Goal: Task Accomplishment & Management: Use online tool/utility

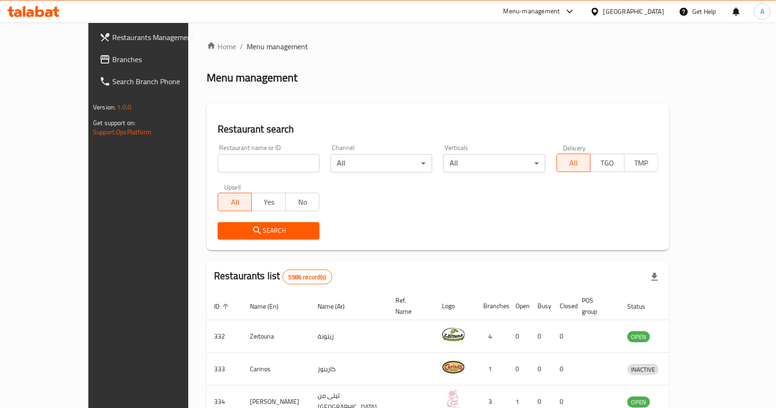
click at [265, 160] on input "search" at bounding box center [269, 163] width 102 height 18
type input "mini bites"
drag, startPoint x: 306, startPoint y: 228, endPoint x: 284, endPoint y: 227, distance: 22.1
click at [305, 227] on div "Search" at bounding box center [438, 231] width 452 height 28
click at [280, 227] on span "Search" at bounding box center [268, 231] width 87 height 12
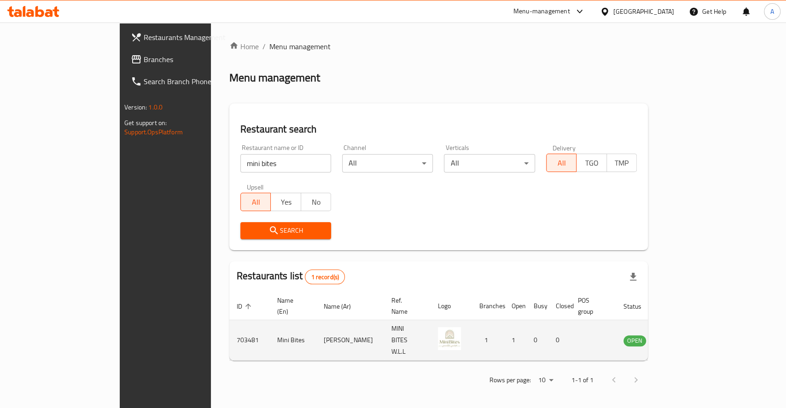
click at [689, 335] on link "enhanced table" at bounding box center [680, 340] width 17 height 11
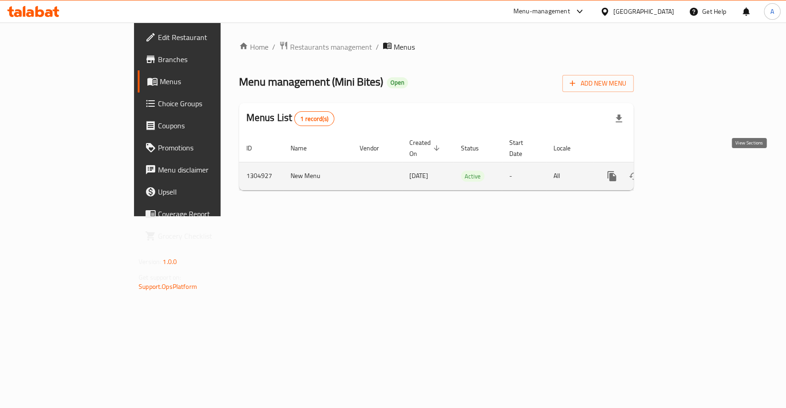
click at [684, 171] on icon "enhanced table" at bounding box center [678, 176] width 11 height 11
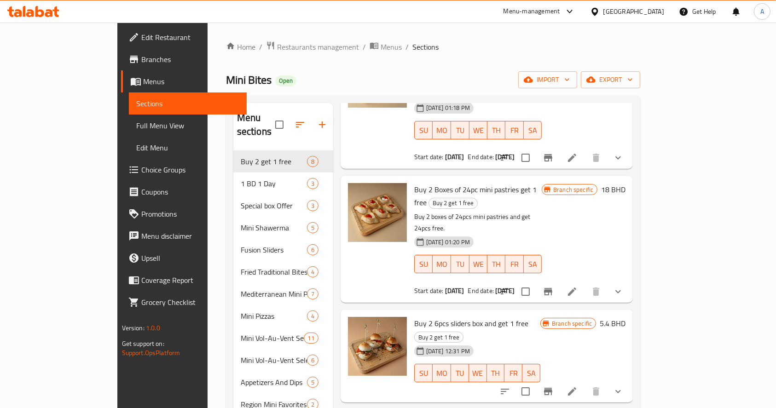
scroll to position [405, 0]
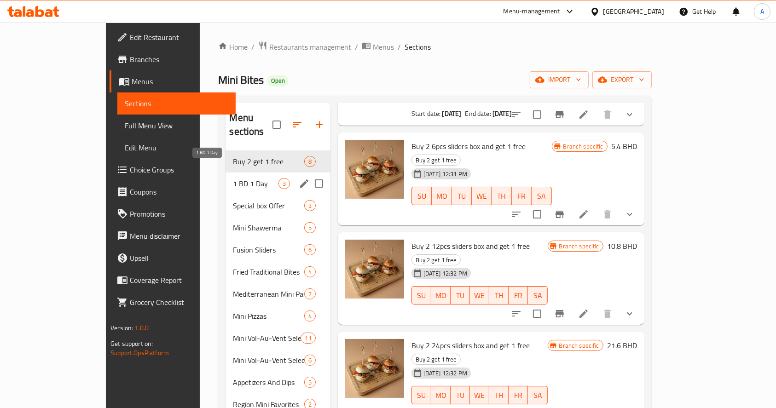
click at [233, 178] on span "1 BD 1 Day" at bounding box center [255, 183] width 45 height 11
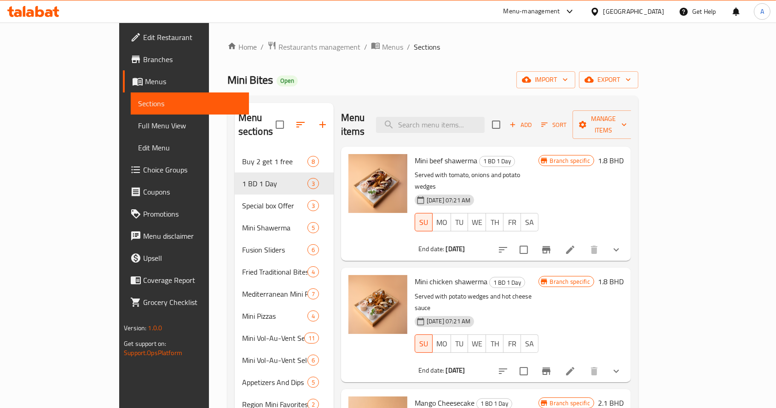
scroll to position [122, 0]
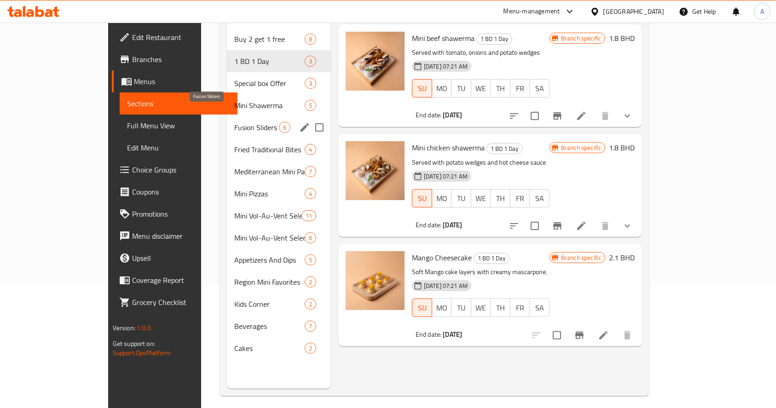
click at [234, 122] on span "Fusion Sliders" at bounding box center [256, 127] width 44 height 11
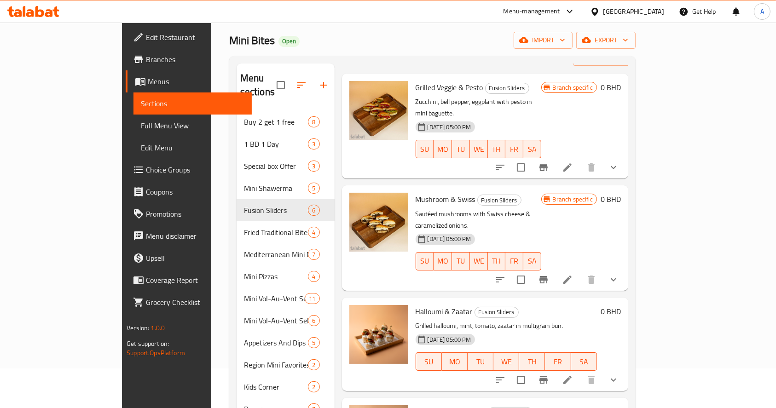
scroll to position [6, 0]
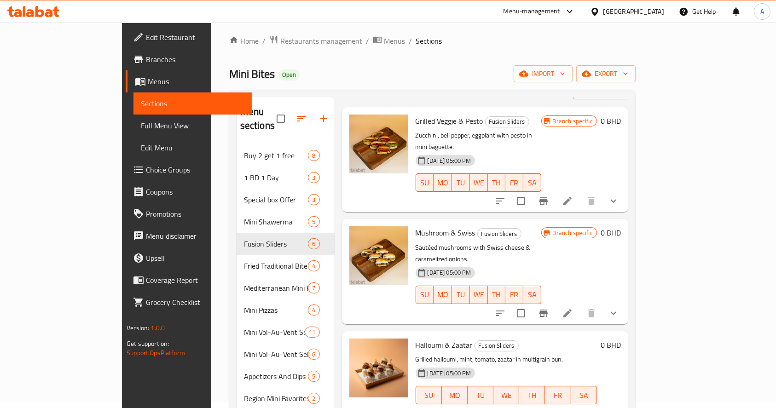
drag, startPoint x: 504, startPoint y: 72, endPoint x: 486, endPoint y: 93, distance: 27.8
click at [504, 72] on div "Mini Bites Open import export" at bounding box center [432, 73] width 407 height 17
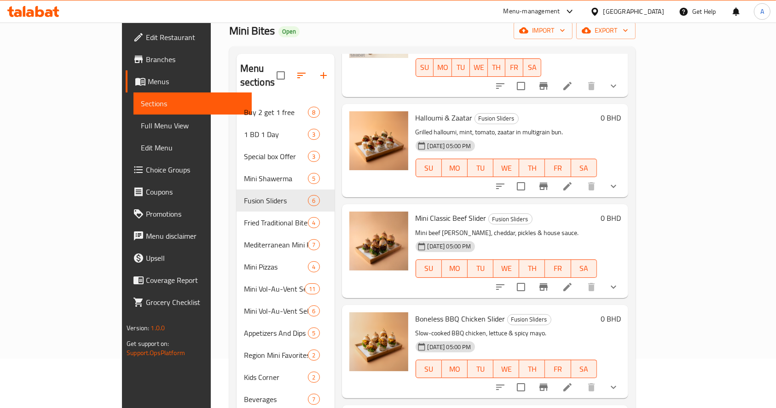
scroll to position [129, 0]
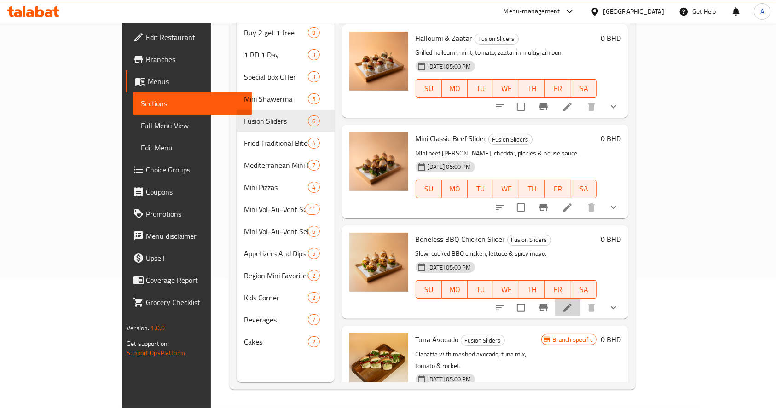
click at [581, 300] on li at bounding box center [568, 308] width 26 height 17
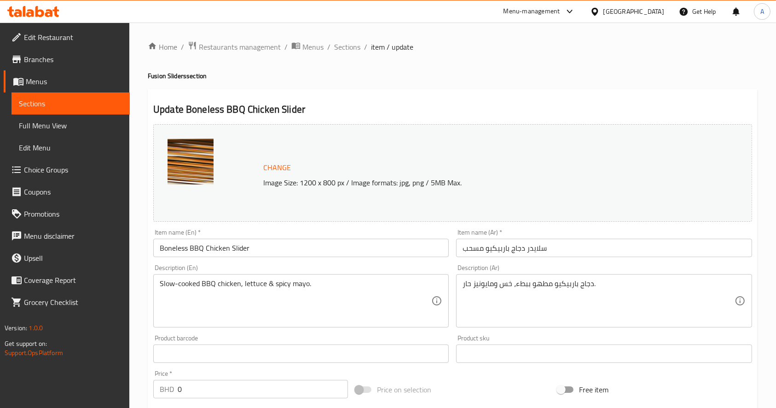
click at [60, 110] on link "Sections" at bounding box center [71, 104] width 118 height 22
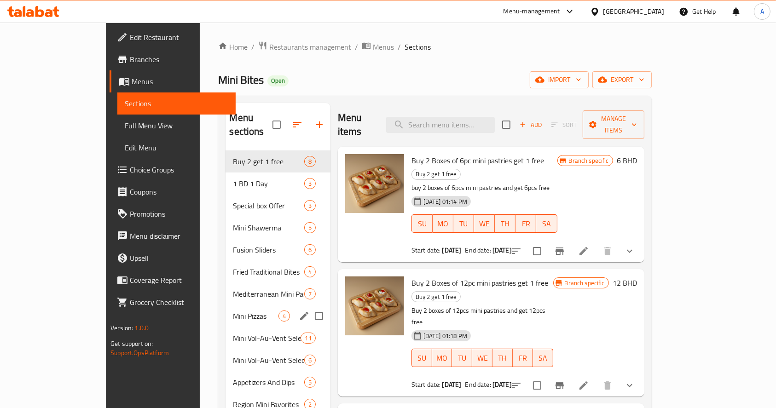
scroll to position [129, 0]
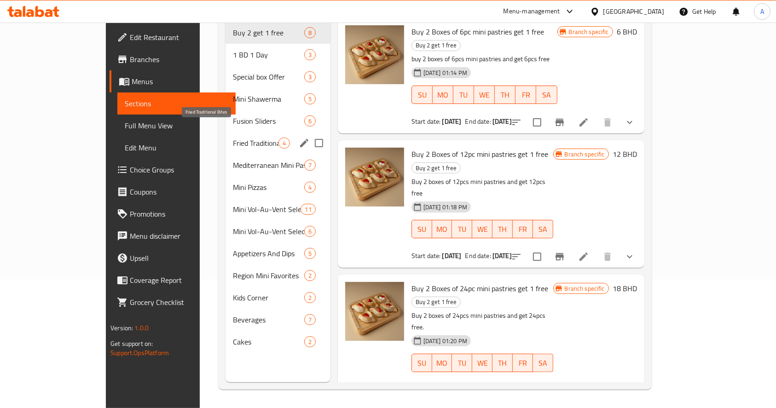
click at [233, 138] on span "Fried Traditional Bites" at bounding box center [255, 143] width 45 height 11
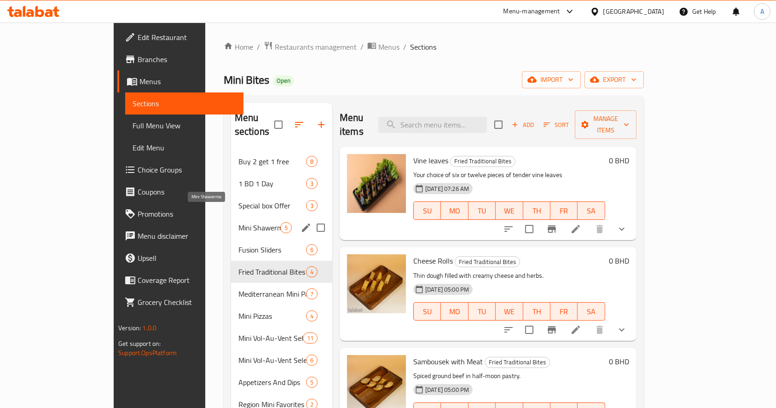
click at [239, 222] on span "Mini Shawerma" at bounding box center [260, 227] width 42 height 11
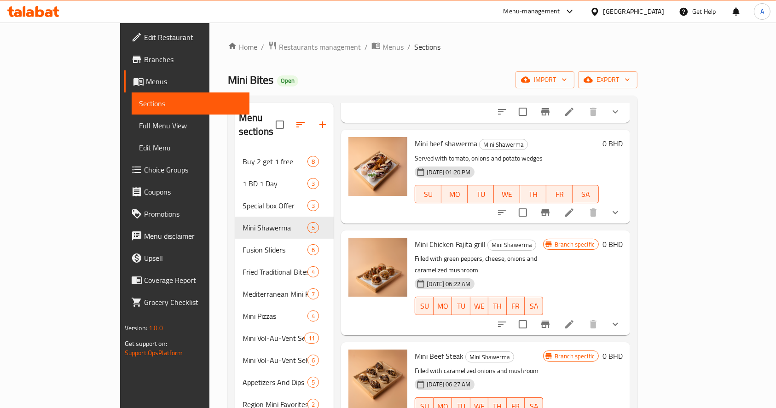
scroll to position [129, 0]
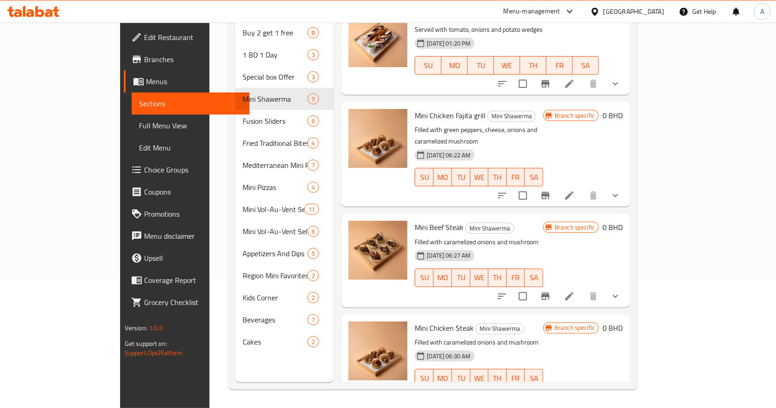
click at [574, 192] on icon at bounding box center [569, 196] width 8 height 8
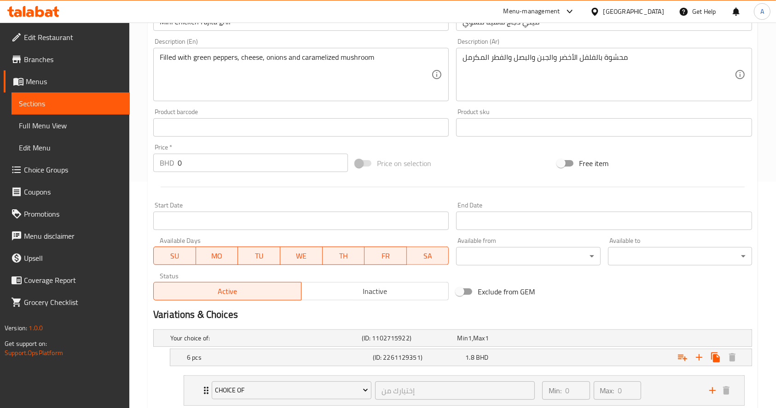
scroll to position [368, 0]
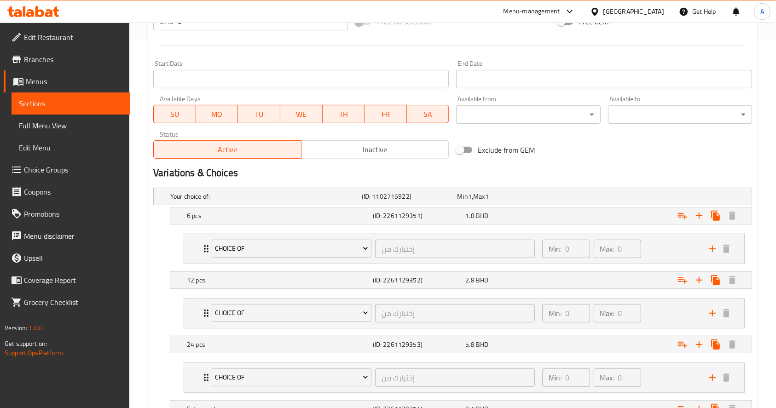
click at [74, 106] on span "Sections" at bounding box center [71, 103] width 104 height 11
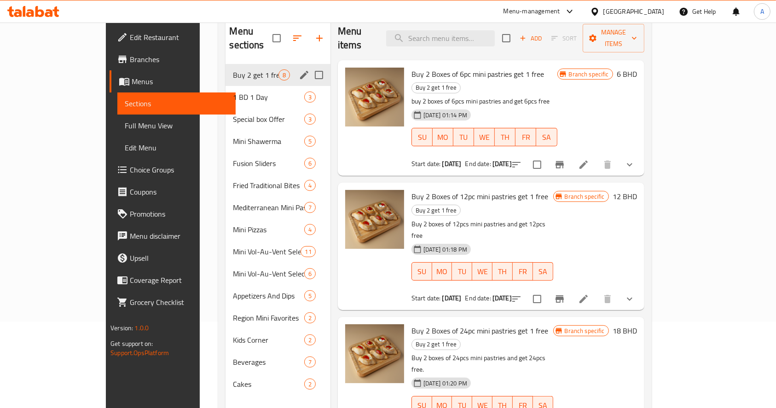
scroll to position [67, 0]
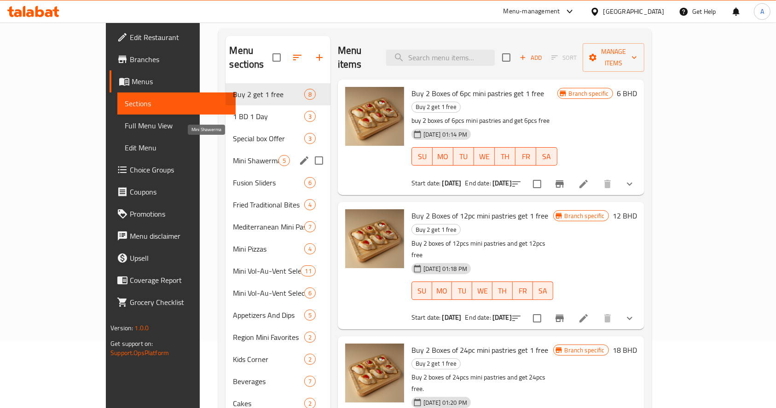
click at [233, 155] on span "Mini Shawerma" at bounding box center [255, 160] width 45 height 11
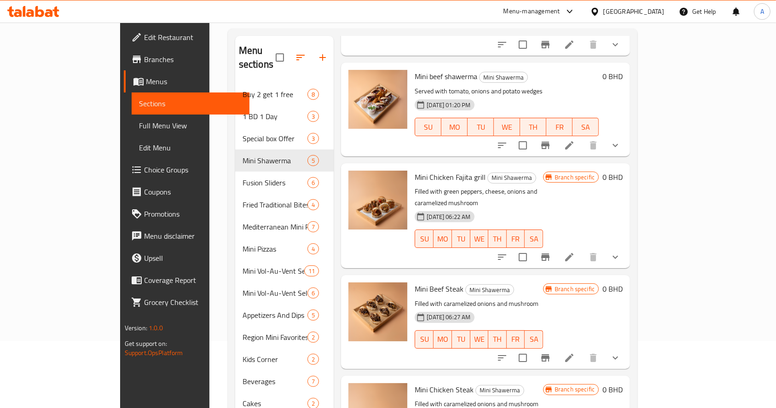
scroll to position [129, 0]
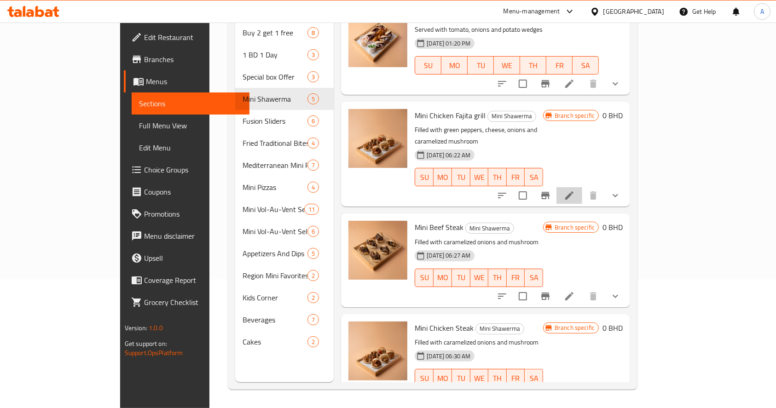
click at [582, 187] on li at bounding box center [570, 195] width 26 height 17
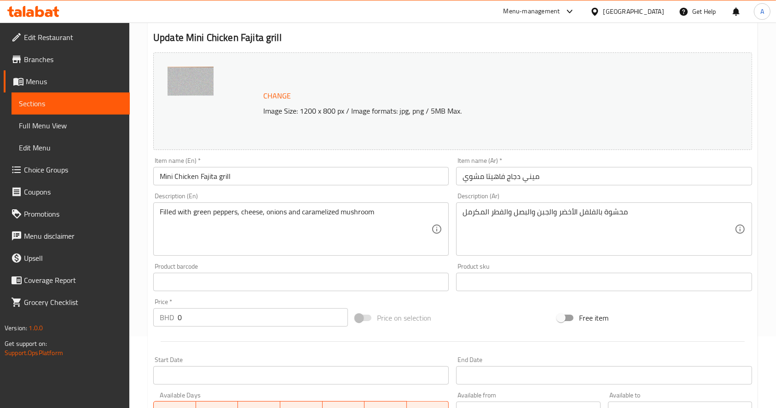
scroll to position [61, 0]
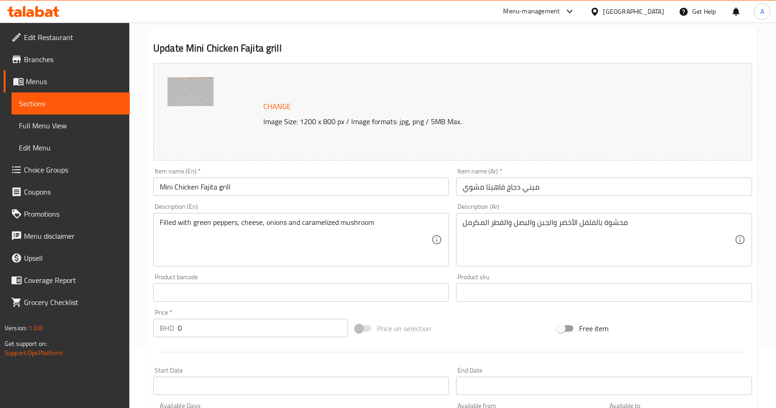
click at [64, 102] on span "Sections" at bounding box center [71, 103] width 104 height 11
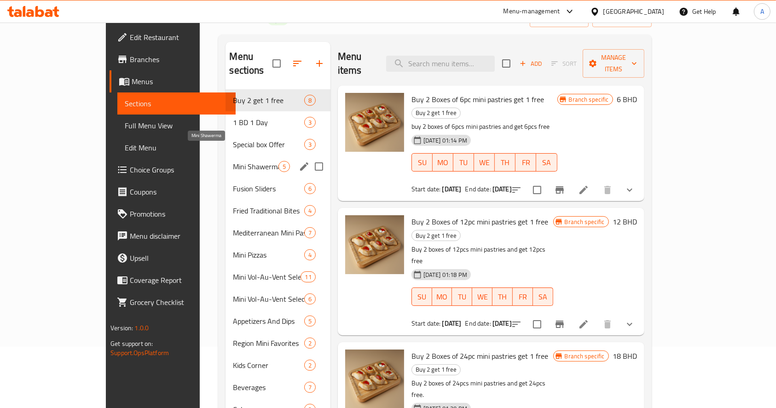
drag, startPoint x: 204, startPoint y: 152, endPoint x: 216, endPoint y: 164, distance: 17.3
click at [233, 161] on span "Mini Shawerma" at bounding box center [255, 166] width 45 height 11
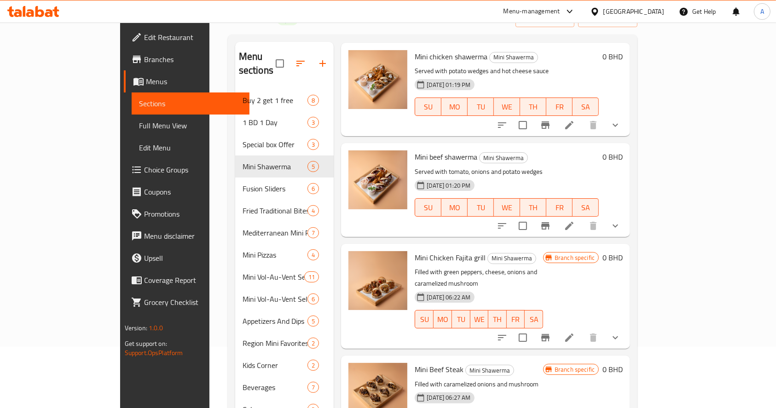
scroll to position [61, 0]
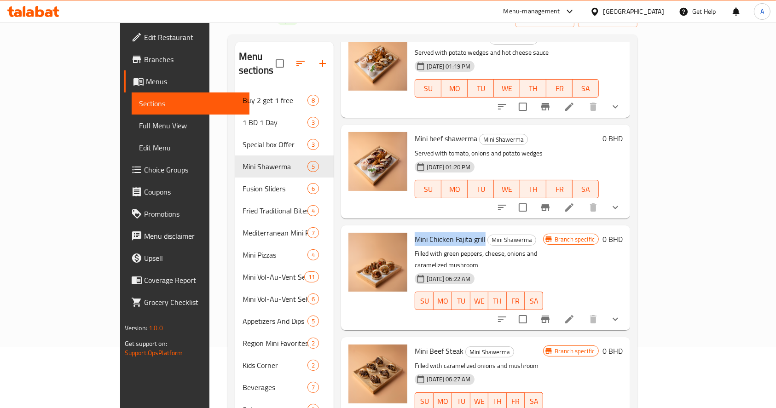
drag, startPoint x: 385, startPoint y: 224, endPoint x: 455, endPoint y: 229, distance: 70.1
click at [455, 233] on h6 "Mini Chicken Fajita grill Mini Shawerma" at bounding box center [479, 239] width 128 height 13
copy span "Mini Chicken Fajita grill"
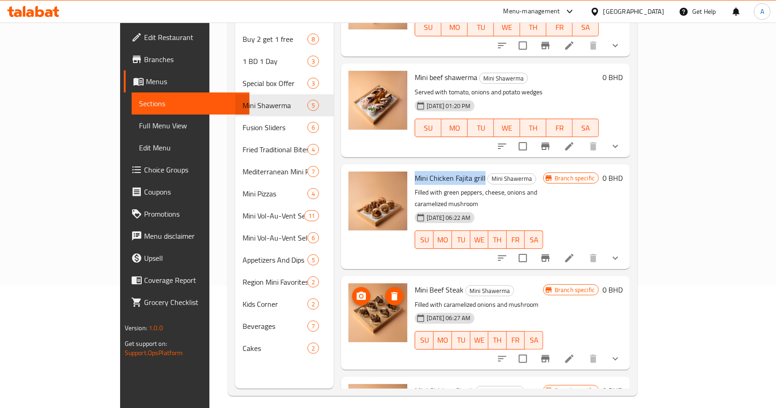
scroll to position [117, 0]
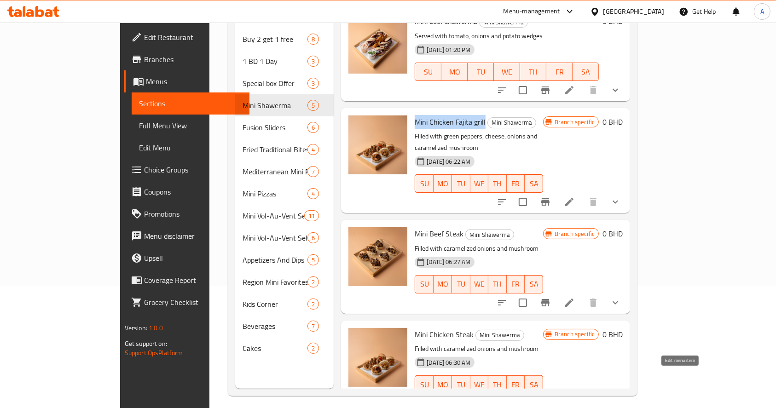
click at [575, 398] on icon at bounding box center [569, 403] width 11 height 11
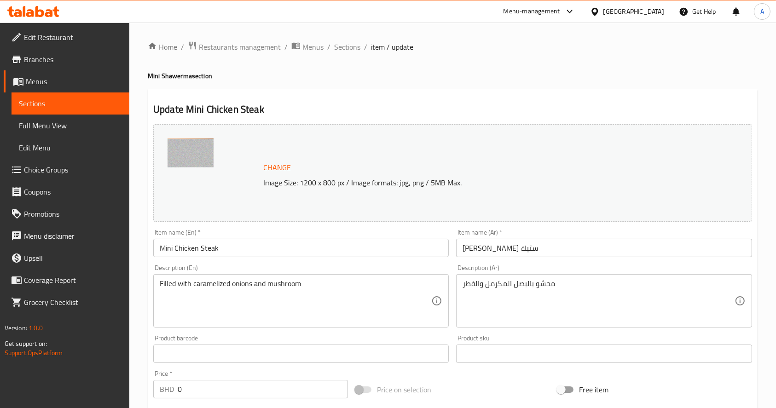
scroll to position [302, 0]
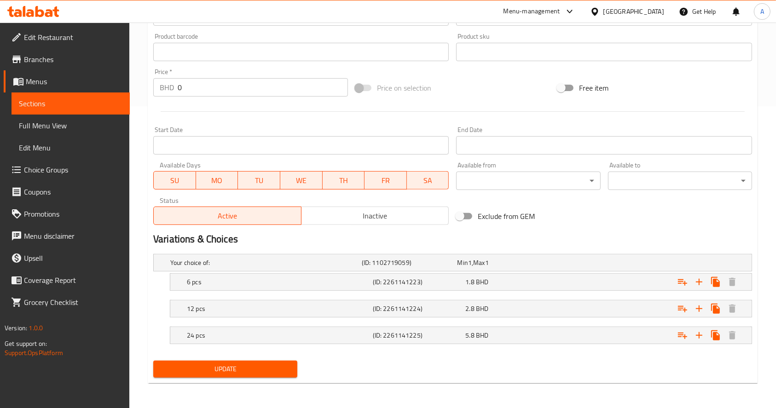
click at [90, 106] on span "Sections" at bounding box center [71, 103] width 104 height 11
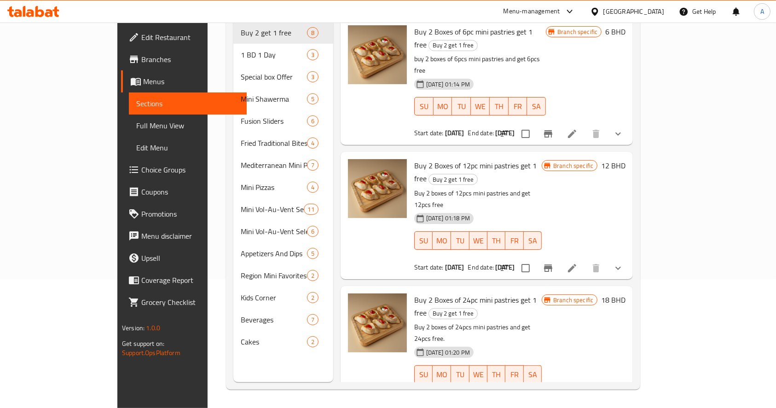
scroll to position [129, 0]
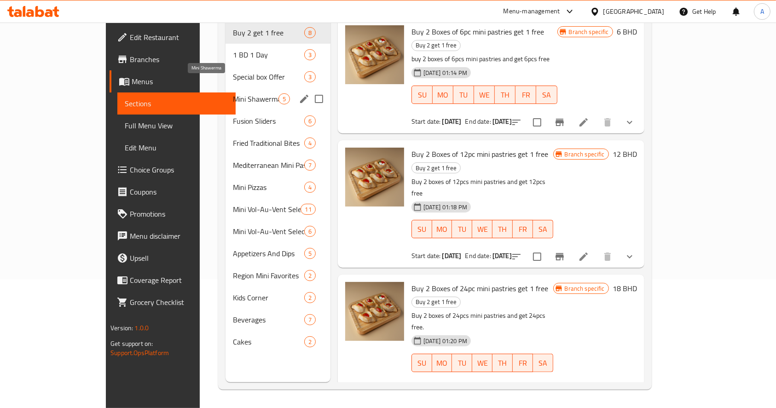
click at [233, 93] on span "Mini Shawerma" at bounding box center [255, 98] width 45 height 11
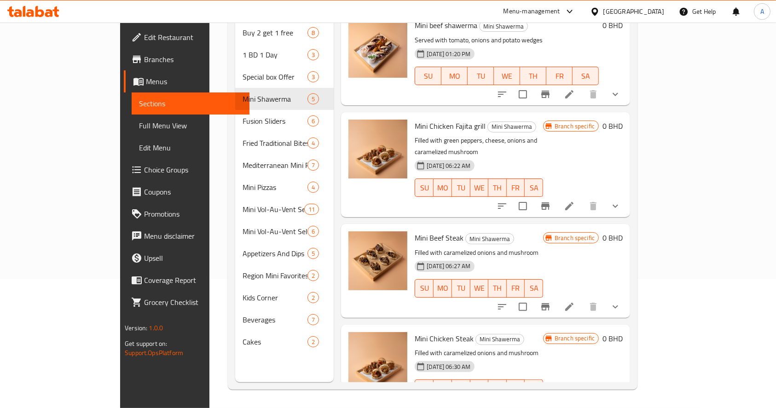
scroll to position [117, 0]
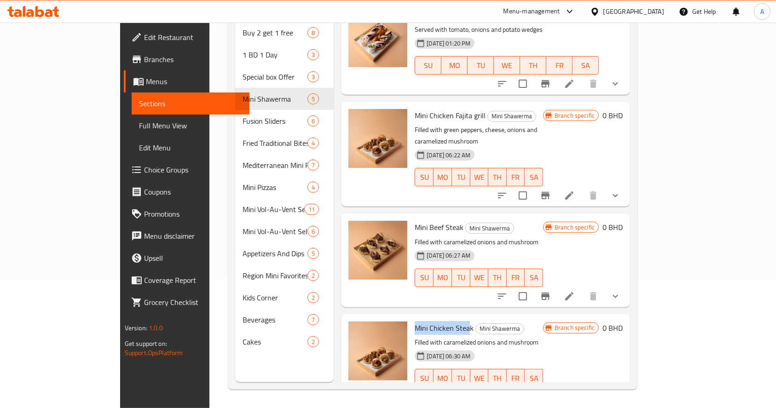
drag, startPoint x: 385, startPoint y: 302, endPoint x: 441, endPoint y: 302, distance: 55.7
click at [441, 321] on span "Mini Chicken Steak" at bounding box center [444, 328] width 59 height 14
drag, startPoint x: 442, startPoint y: 302, endPoint x: 374, endPoint y: 302, distance: 67.7
click at [374, 318] on div "Mini Chicken Steak Mini Shawerma Filled with caramelized onions and mushroom [D…" at bounding box center [486, 361] width 282 height 86
copy div "Mini Chicken Steak"
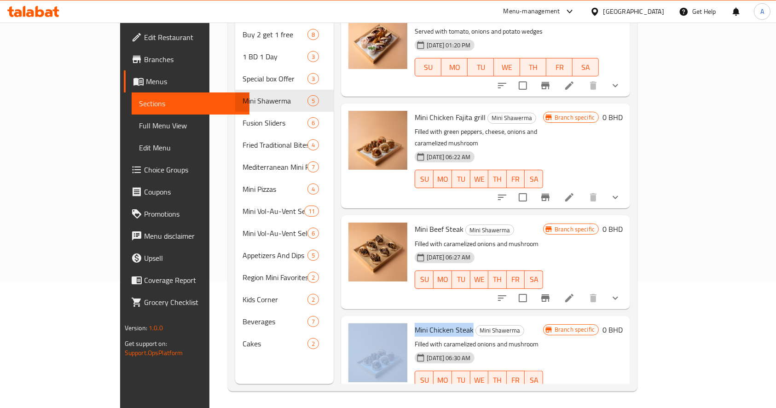
scroll to position [129, 0]
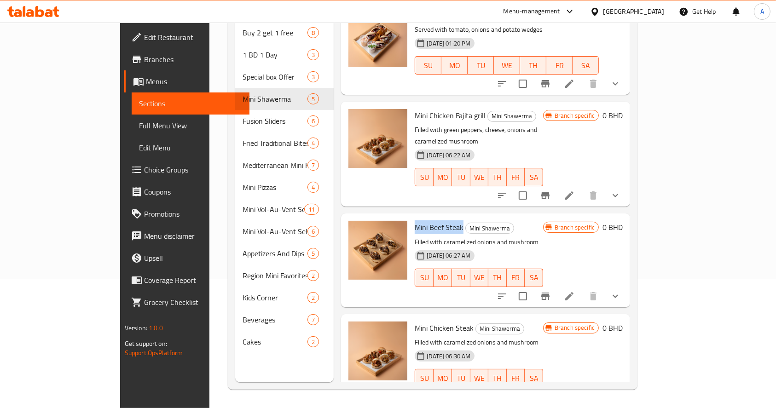
drag, startPoint x: 390, startPoint y: 201, endPoint x: 431, endPoint y: 203, distance: 41.0
click at [431, 221] on span "Mini Beef Steak" at bounding box center [439, 228] width 49 height 14
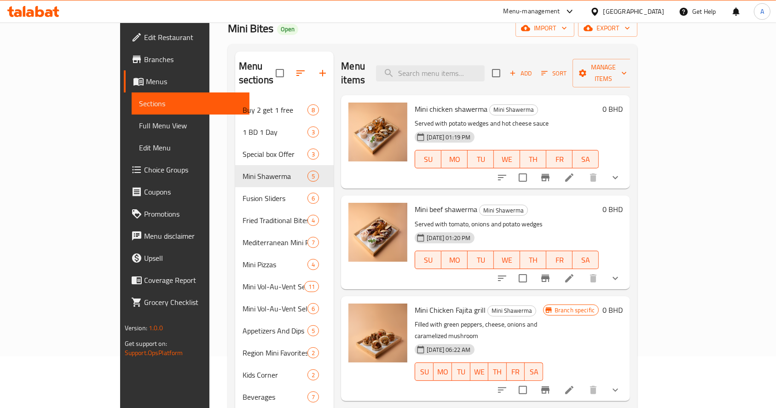
scroll to position [0, 0]
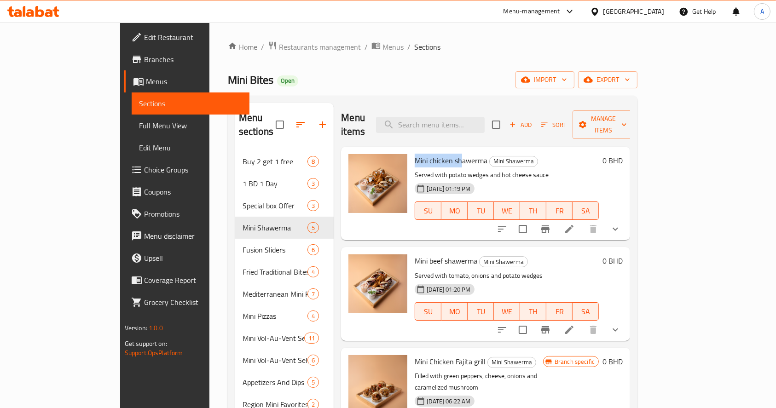
drag, startPoint x: 387, startPoint y: 146, endPoint x: 431, endPoint y: 150, distance: 43.9
click at [431, 154] on span "Mini chicken shawerma" at bounding box center [451, 161] width 73 height 14
click at [415, 254] on span "Mini beef shawerma" at bounding box center [446, 261] width 63 height 14
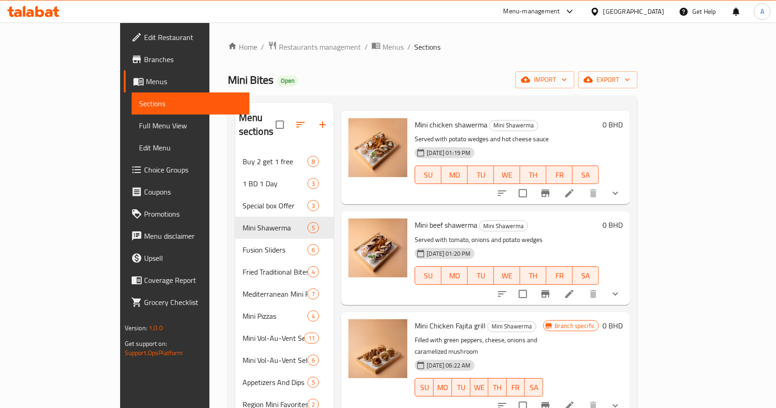
scroll to position [117, 0]
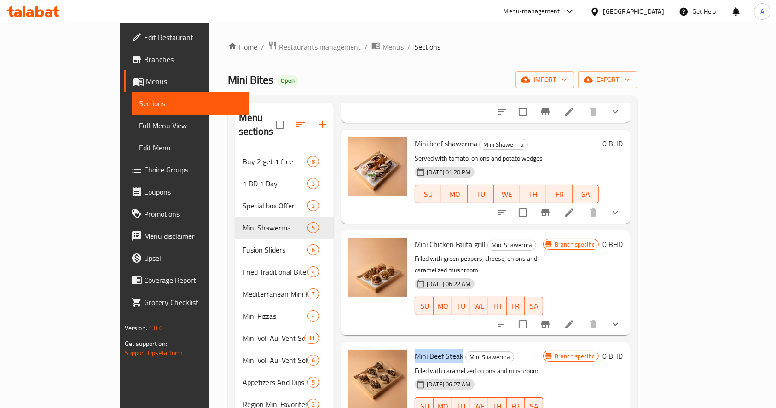
drag, startPoint x: 390, startPoint y: 333, endPoint x: 432, endPoint y: 332, distance: 42.4
click at [432, 349] on span "Mini Beef Steak" at bounding box center [439, 356] width 49 height 14
copy span "Mini Beef Steak"
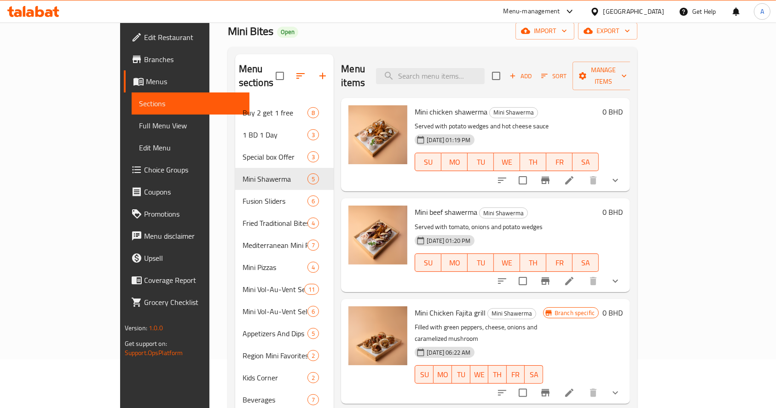
scroll to position [0, 0]
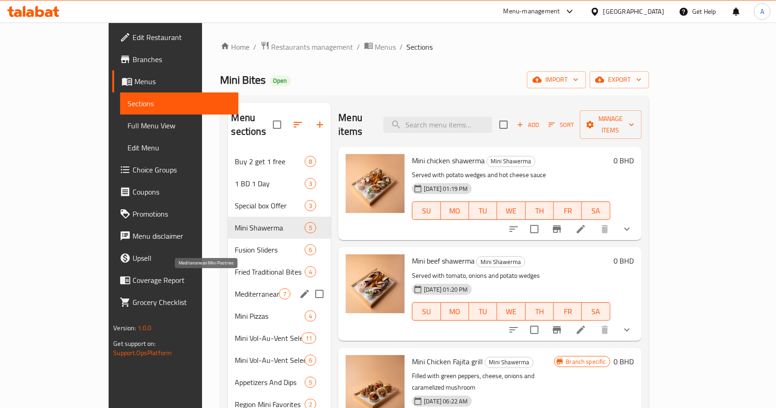
click at [235, 289] on span "Mediterranean Mini Pastries" at bounding box center [257, 294] width 44 height 11
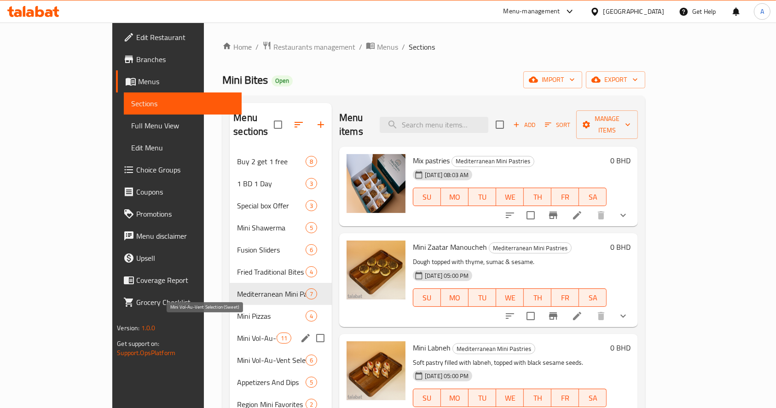
click at [237, 333] on span "Mini Vol-Au-Vent Selection (Sweet)" at bounding box center [256, 338] width 39 height 11
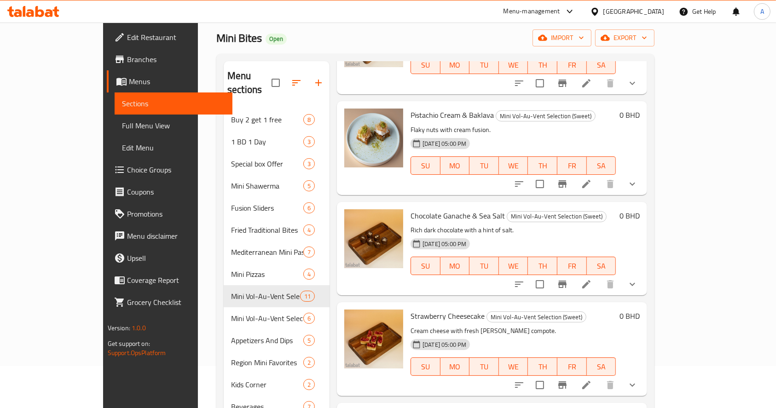
scroll to position [61, 0]
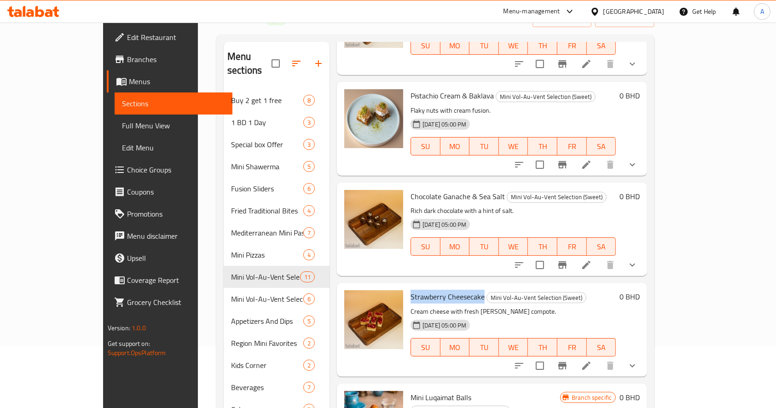
drag, startPoint x: 384, startPoint y: 272, endPoint x: 459, endPoint y: 271, distance: 75.1
click at [458, 287] on div "Strawberry Cheesecake Mini Vol-Au-Vent Selection (Sweet) Cream cheese with fres…" at bounding box center [513, 330] width 213 height 86
copy span "Strawberry Cheesecake"
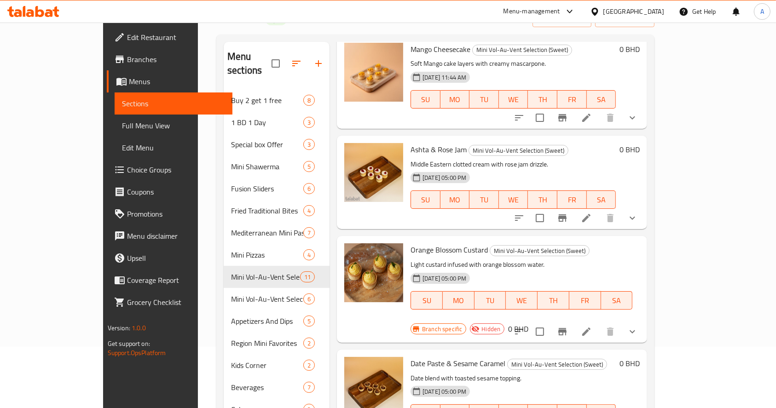
scroll to position [0, 0]
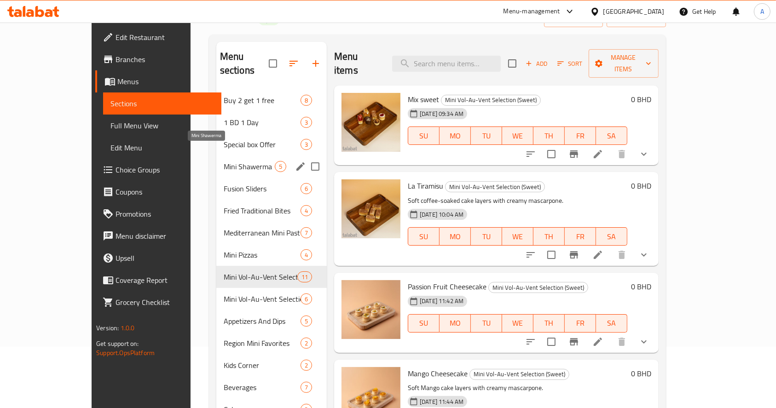
click at [224, 161] on span "Mini Shawerma" at bounding box center [249, 166] width 51 height 11
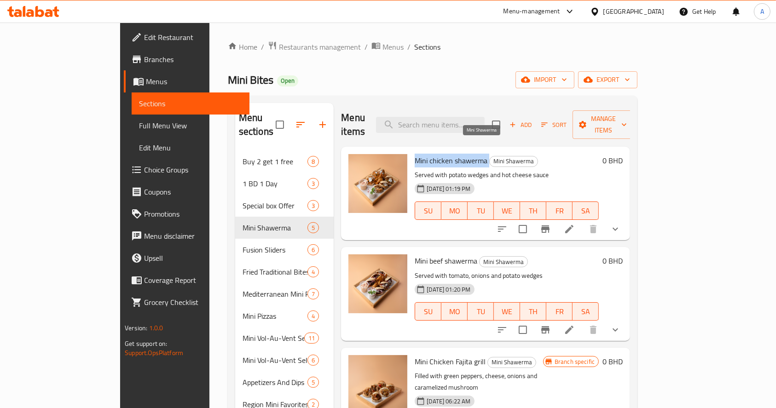
drag, startPoint x: 411, startPoint y: 151, endPoint x: 460, endPoint y: 151, distance: 48.8
click at [460, 154] on h6 "Mini chicken shawerma Mini Shawerma" at bounding box center [507, 160] width 184 height 13
drag, startPoint x: 386, startPoint y: 248, endPoint x: 449, endPoint y: 248, distance: 63.5
click at [449, 255] on h6 "Mini beef shawerma Mini Shawerma" at bounding box center [507, 261] width 184 height 13
copy h6 "Mini beef shawerma"
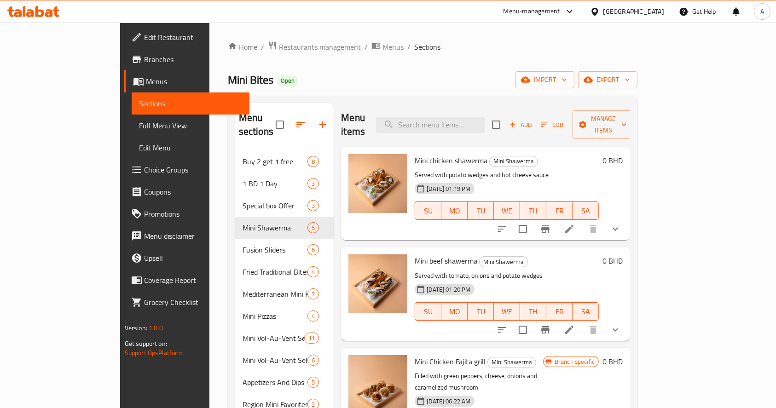
click at [426, 71] on div "Mini Bites Open import export" at bounding box center [433, 79] width 410 height 17
